Goal: Task Accomplishment & Management: Complete application form

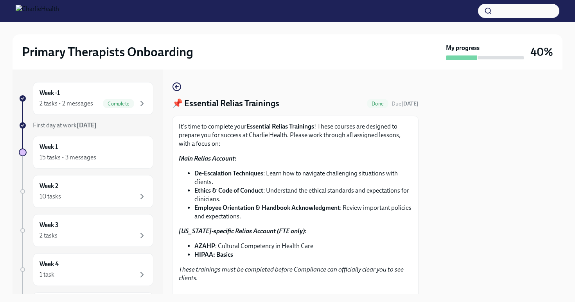
scroll to position [177, 0]
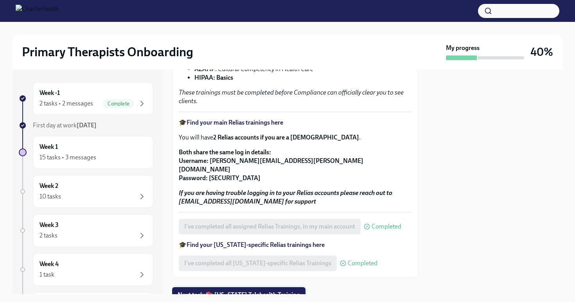
click at [216, 291] on span "Next task : 📚 [US_STATE] Telehealth Training" at bounding box center [239, 295] width 122 height 8
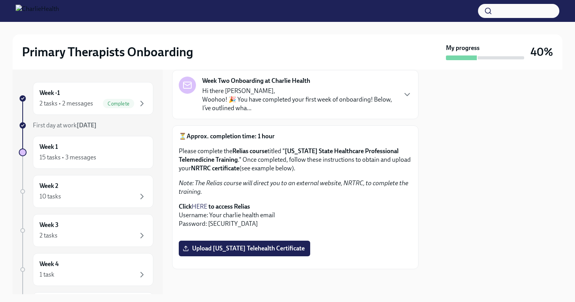
scroll to position [171, 0]
click at [241, 253] on span "Upload [US_STATE] Telehealth Certificate" at bounding box center [244, 249] width 120 height 8
click at [0, 0] on input "Upload [US_STATE] Telehealth Certificate" at bounding box center [0, 0] width 0 height 0
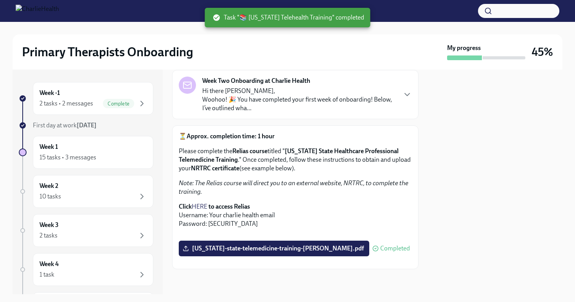
scroll to position [0, 0]
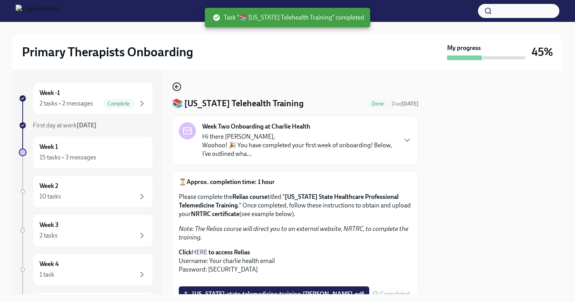
click at [178, 88] on icon "button" at bounding box center [176, 86] width 9 height 9
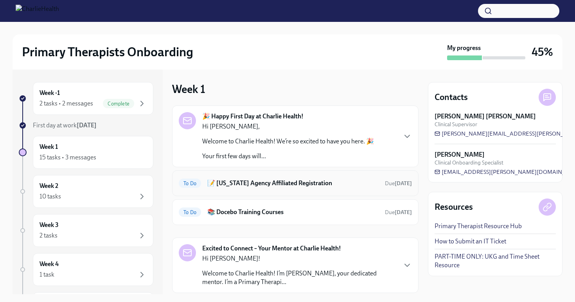
click at [249, 182] on h6 "📝 [US_STATE] Agency Affiliated Registration" at bounding box center [292, 183] width 171 height 9
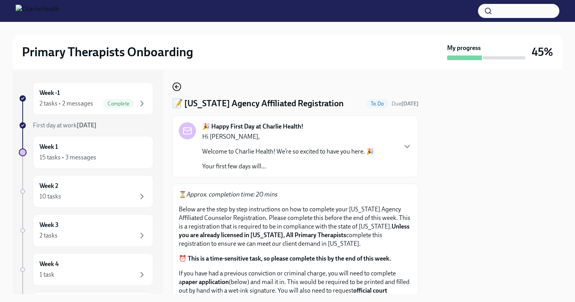
click at [181, 83] on icon "button" at bounding box center [176, 86] width 9 height 9
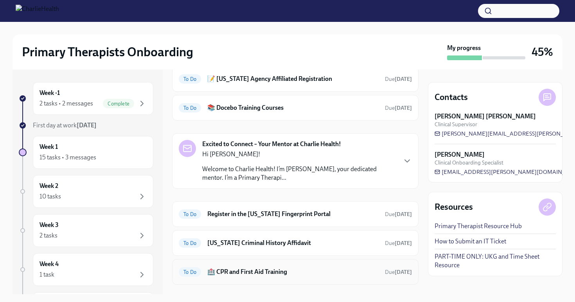
scroll to position [105, 0]
click at [336, 165] on p "Welcome to Charlie Health! I’m [PERSON_NAME], your dedicated mentor. I’m a Prim…" at bounding box center [299, 172] width 194 height 17
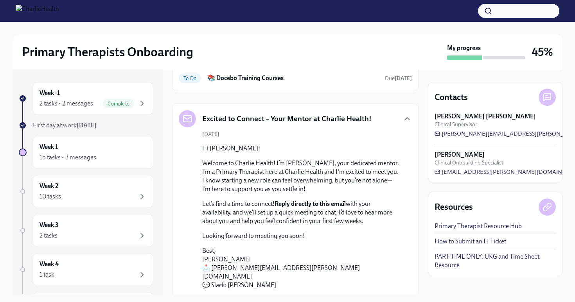
scroll to position [136, 0]
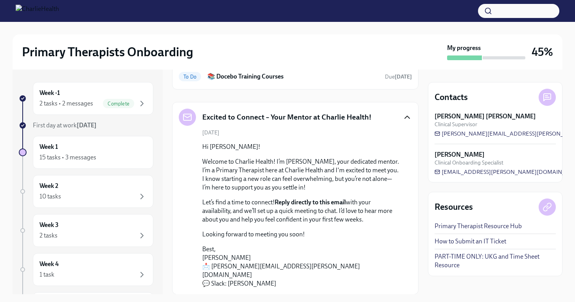
click at [405, 117] on icon "button" at bounding box center [407, 117] width 9 height 9
